Goal: Find specific fact: Find specific fact

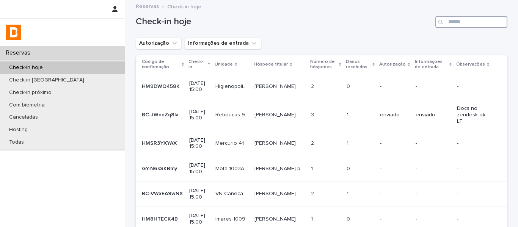
click at [451, 21] on input "Search" at bounding box center [471, 22] width 72 height 12
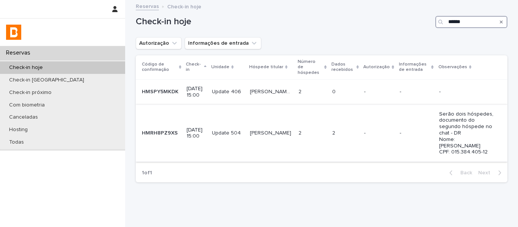
type input "******"
click at [375, 116] on td "-" at bounding box center [378, 133] width 35 height 57
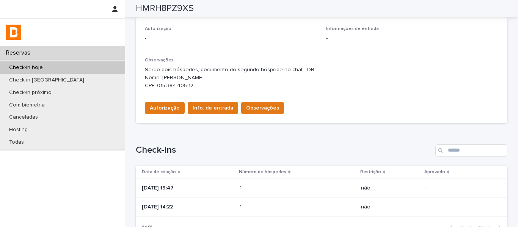
scroll to position [220, 0]
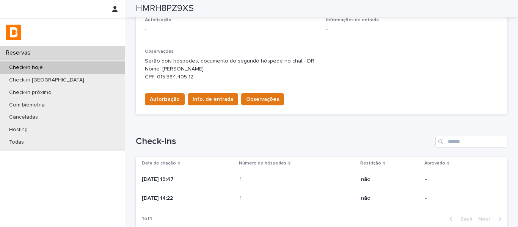
click at [279, 201] on p at bounding box center [273, 198] width 66 height 6
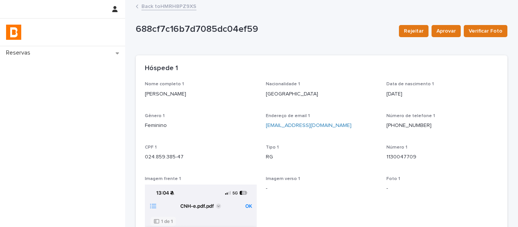
drag, startPoint x: 204, startPoint y: 97, endPoint x: 141, endPoint y: 101, distance: 63.1
copy p "[PERSON_NAME]"
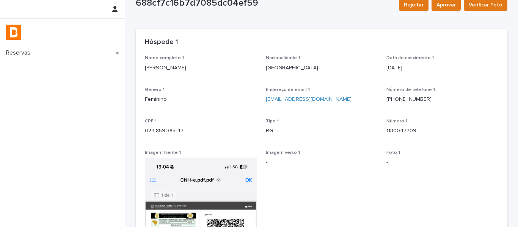
scroll to position [38, 0]
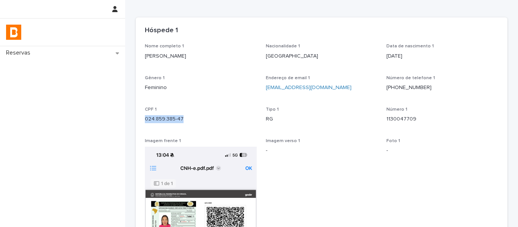
drag, startPoint x: 165, startPoint y: 120, endPoint x: 142, endPoint y: 121, distance: 22.4
click at [145, 121] on p "024.859.385-47" at bounding box center [201, 119] width 112 height 8
copy p "024.859.385-47"
